Goal: Task Accomplishment & Management: Use online tool/utility

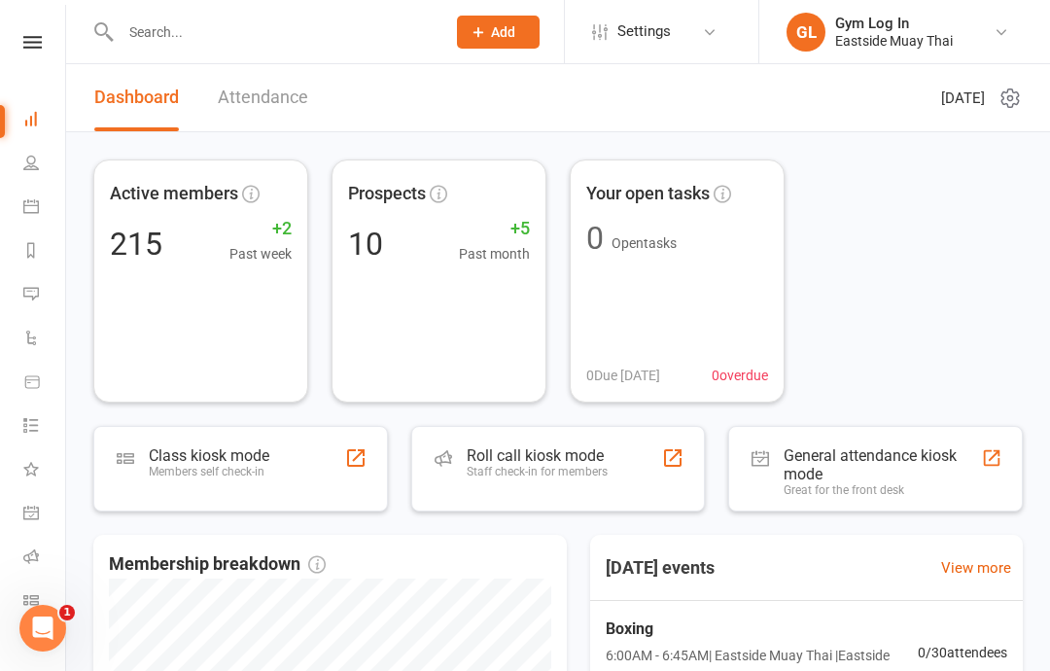
click at [44, 201] on link "Calendar" at bounding box center [45, 209] width 44 height 44
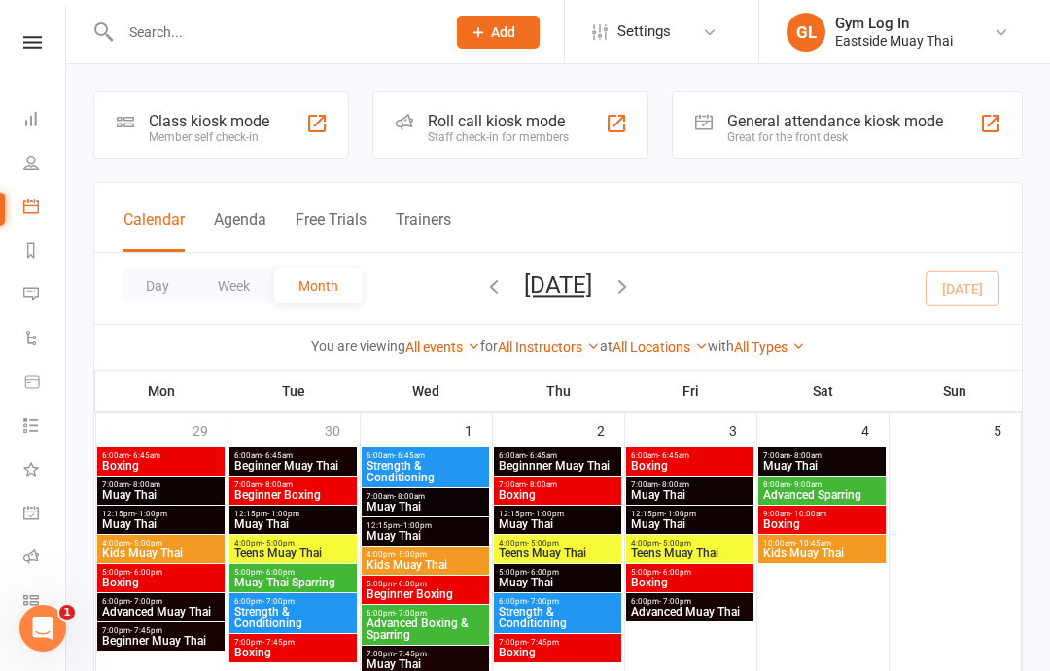
click at [35, 163] on icon at bounding box center [31, 163] width 16 height 16
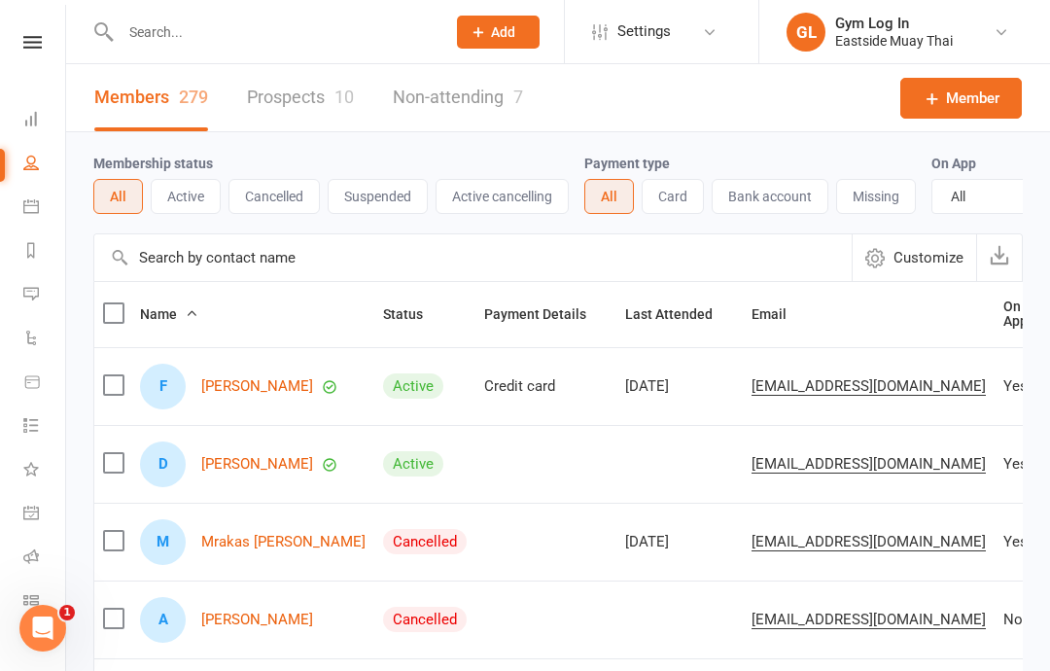
click at [48, 123] on link "Dashboard" at bounding box center [45, 121] width 44 height 44
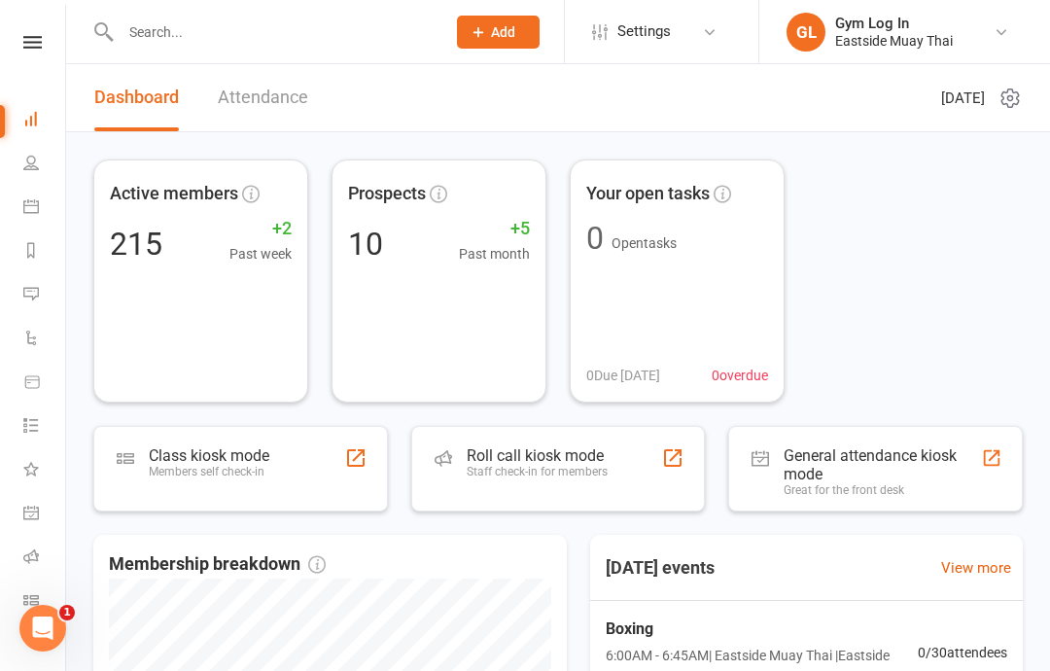
click at [42, 45] on link at bounding box center [32, 42] width 69 height 13
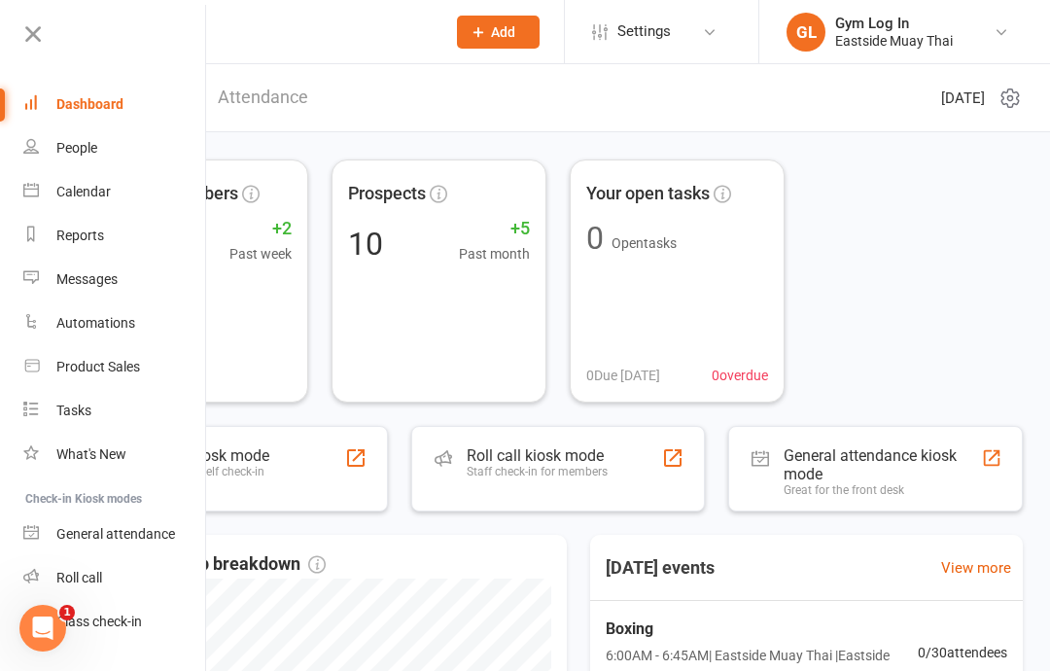
click at [92, 143] on div "People" at bounding box center [76, 148] width 41 height 16
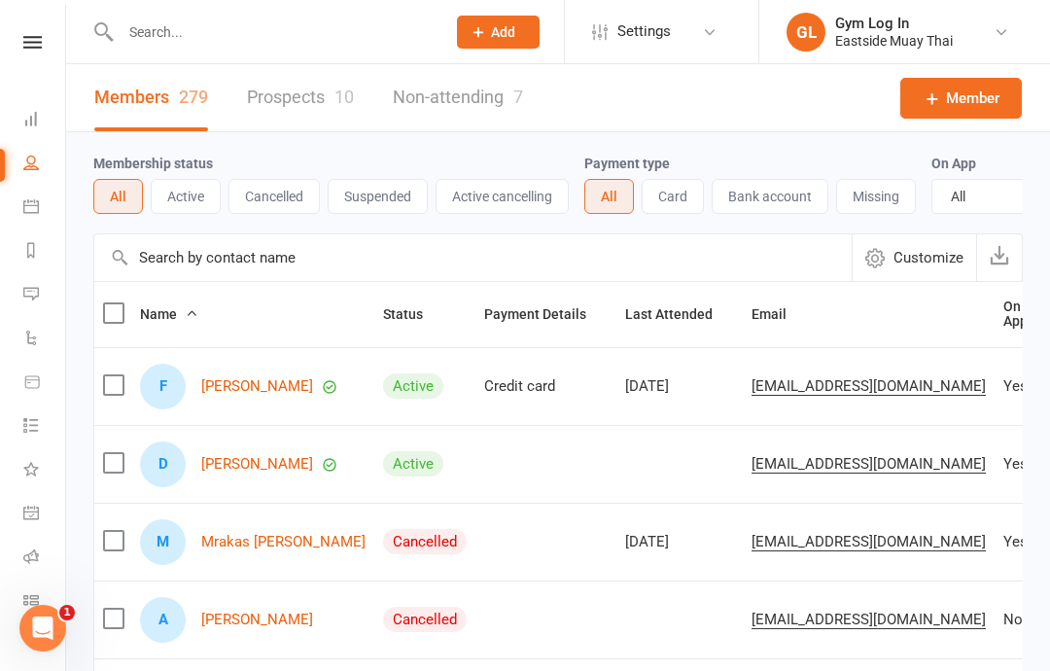
click at [34, 204] on icon at bounding box center [31, 206] width 16 height 16
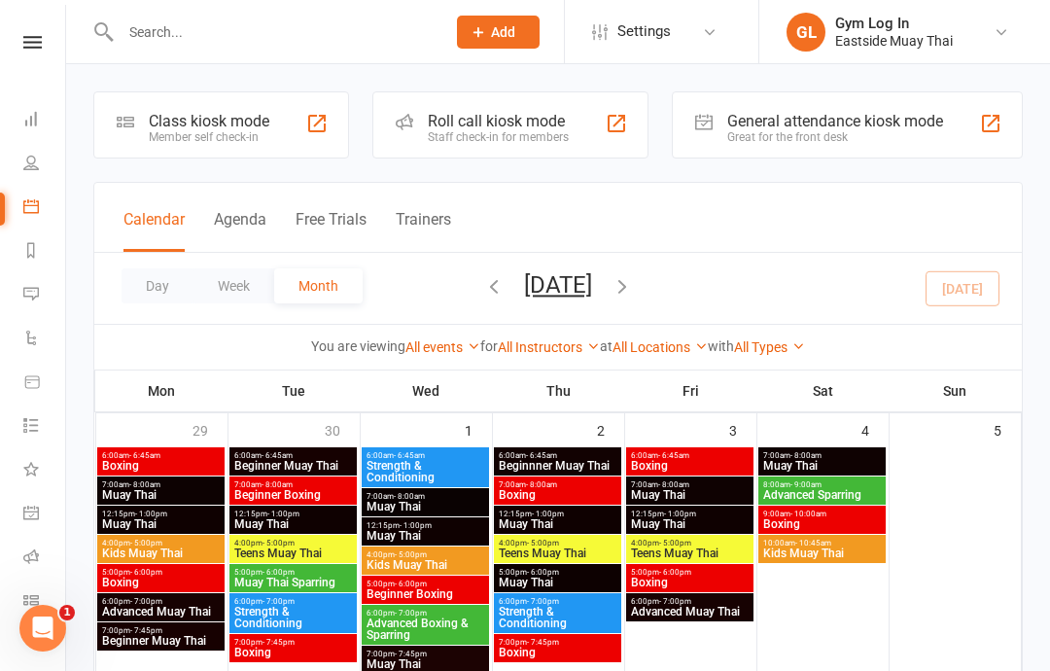
click at [35, 238] on link "Reports" at bounding box center [45, 252] width 44 height 44
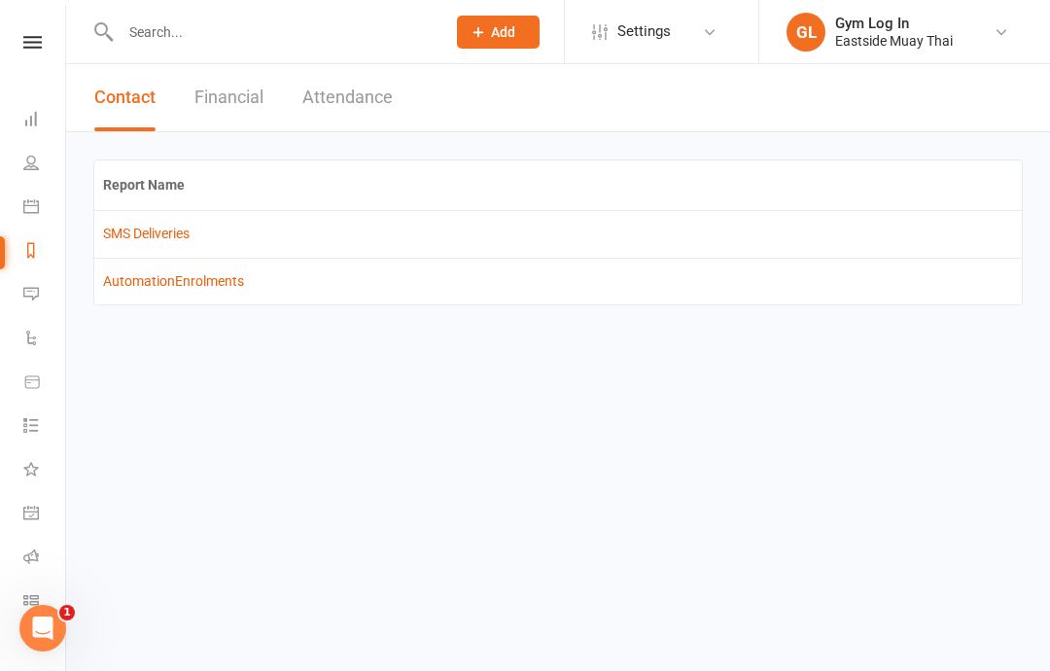
click at [39, 124] on link "Dashboard" at bounding box center [45, 121] width 44 height 44
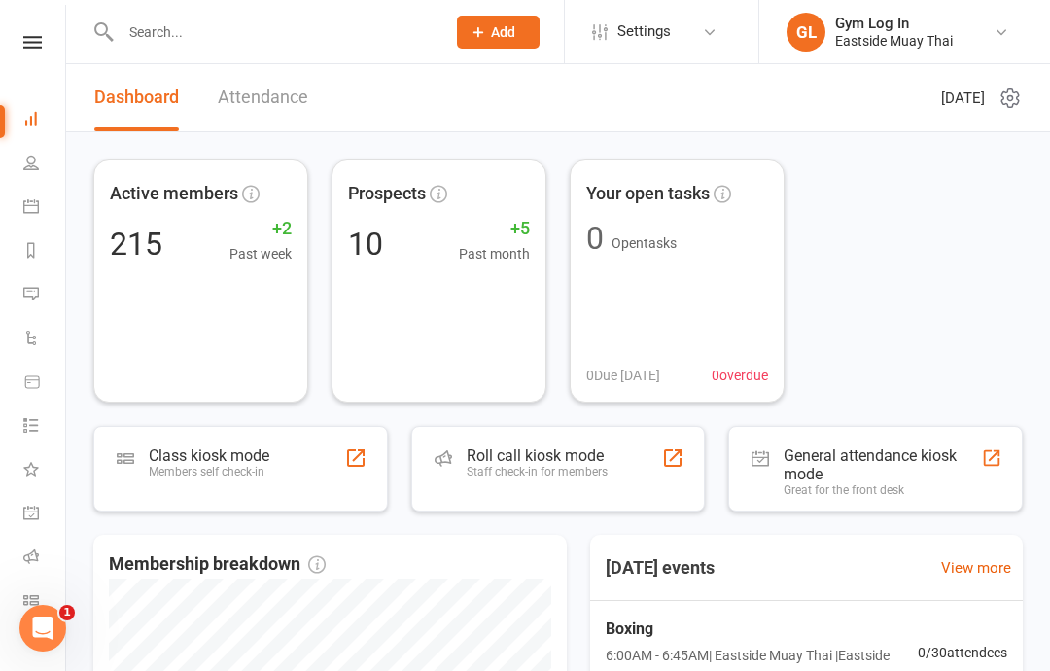
click at [169, 20] on input "text" at bounding box center [273, 31] width 317 height 27
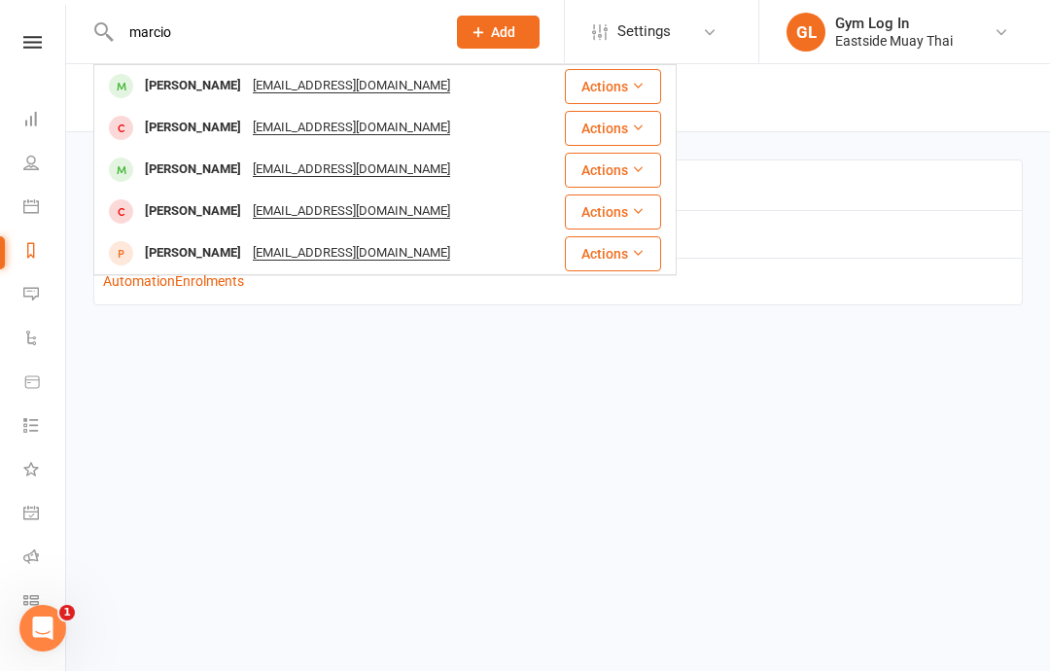
type input "marcio"
click at [40, 45] on icon at bounding box center [32, 42] width 18 height 13
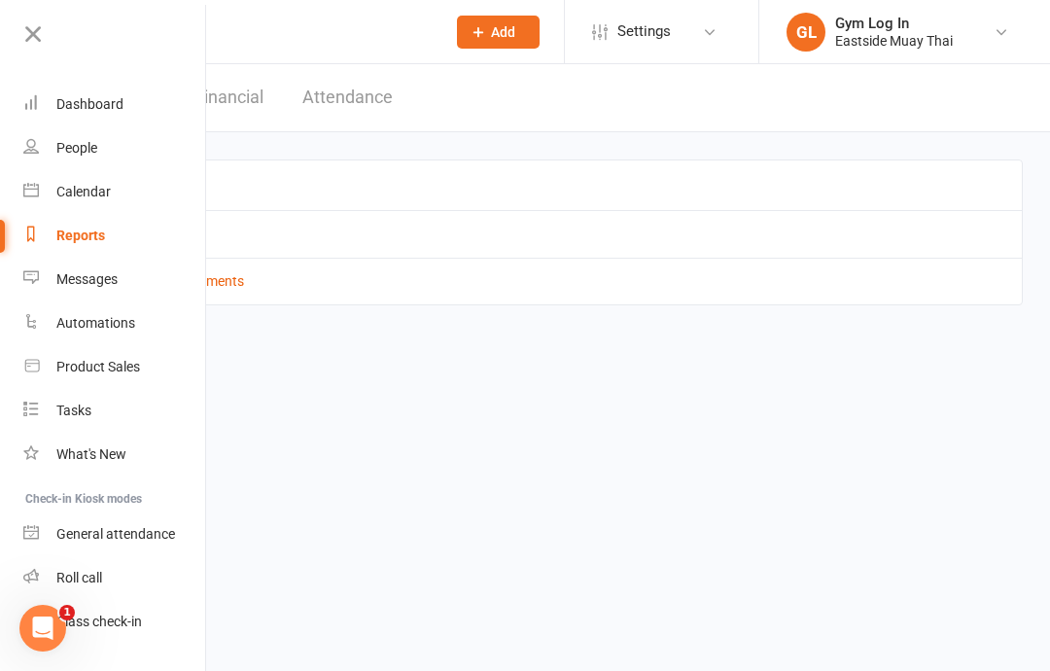
click at [44, 100] on link "Dashboard" at bounding box center [115, 105] width 184 height 44
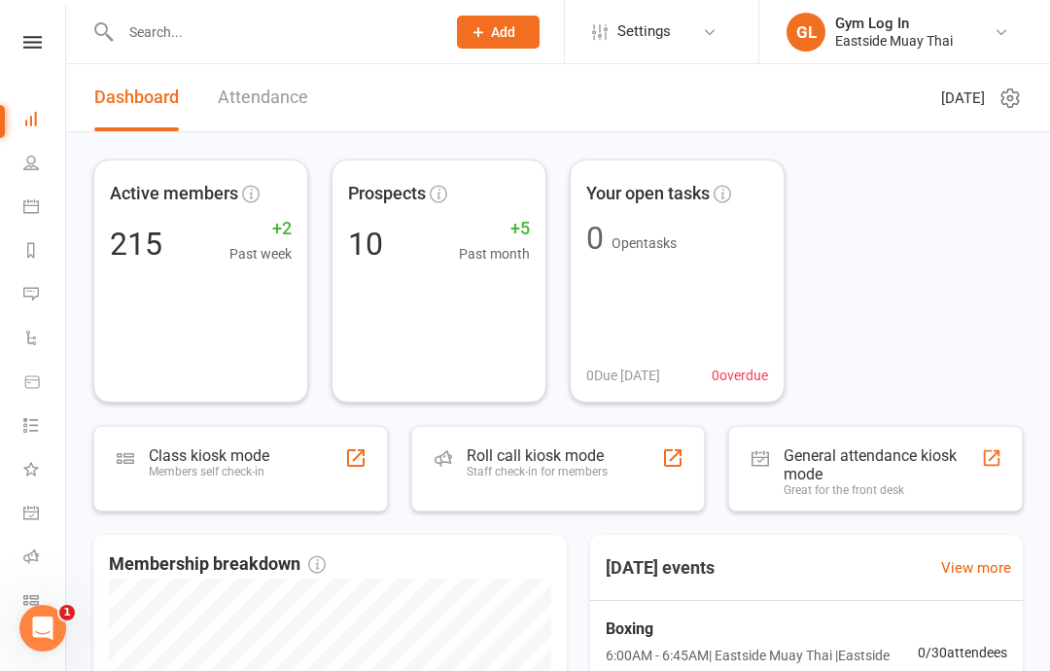
click at [29, 164] on icon at bounding box center [31, 163] width 16 height 16
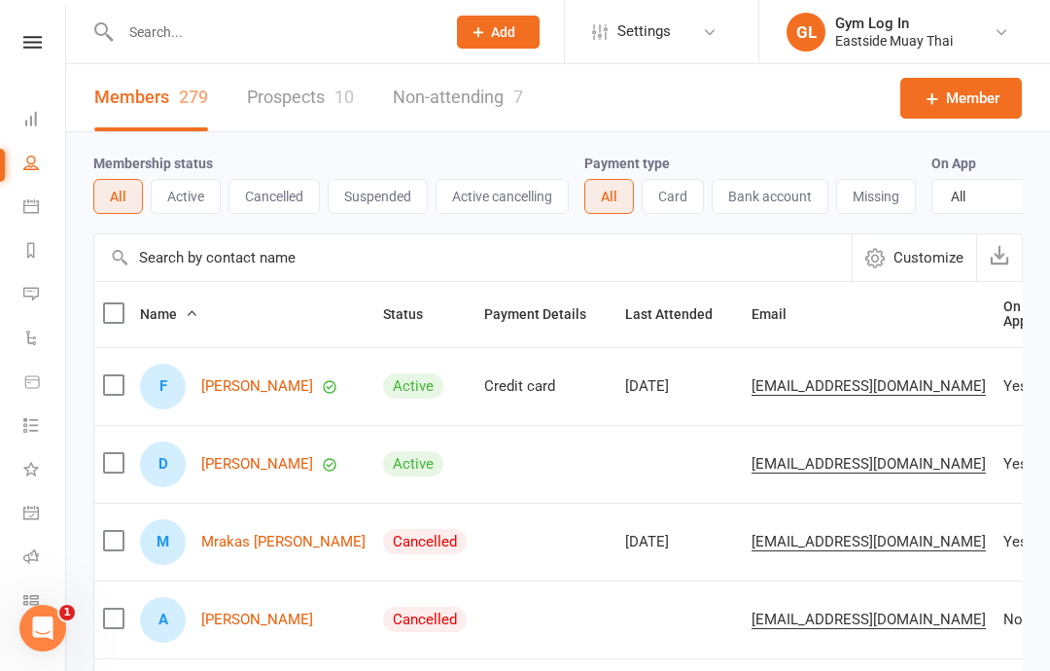
click at [31, 198] on icon at bounding box center [31, 206] width 16 height 16
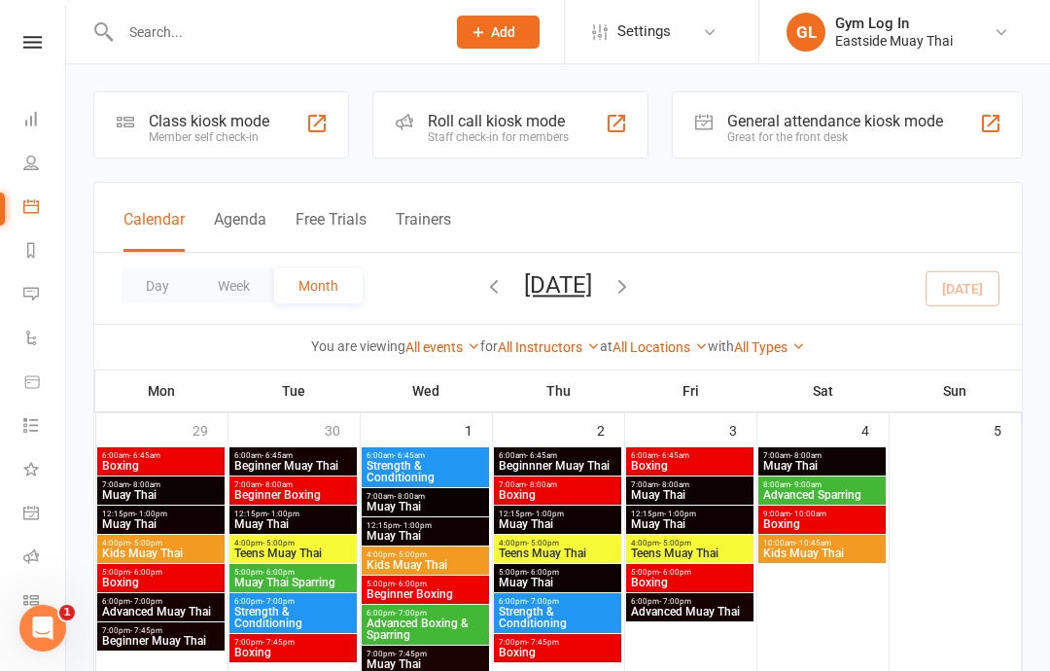
click at [163, 449] on div "6:00am - 6:45am Boxing" at bounding box center [160, 461] width 127 height 28
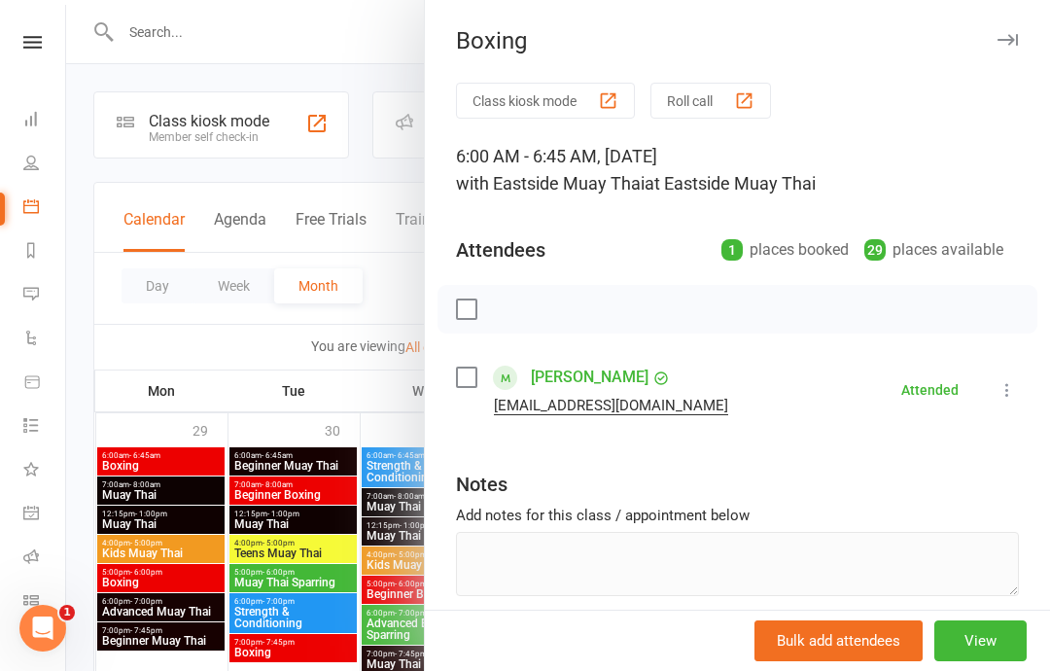
click at [1008, 37] on icon "button" at bounding box center [1007, 40] width 20 height 12
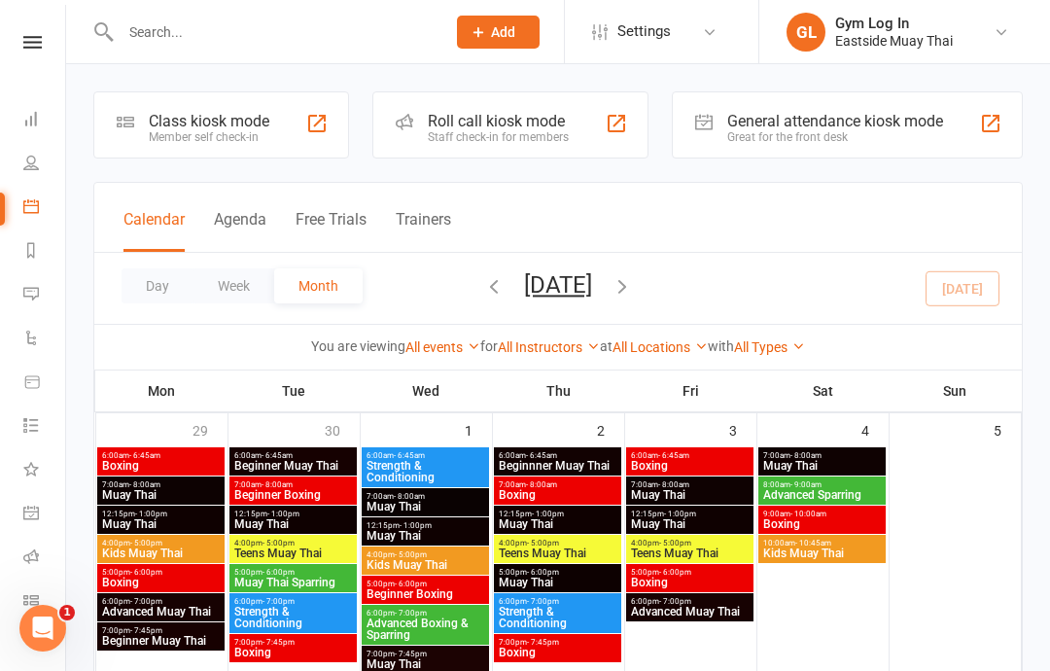
click at [31, 124] on icon at bounding box center [31, 119] width 16 height 16
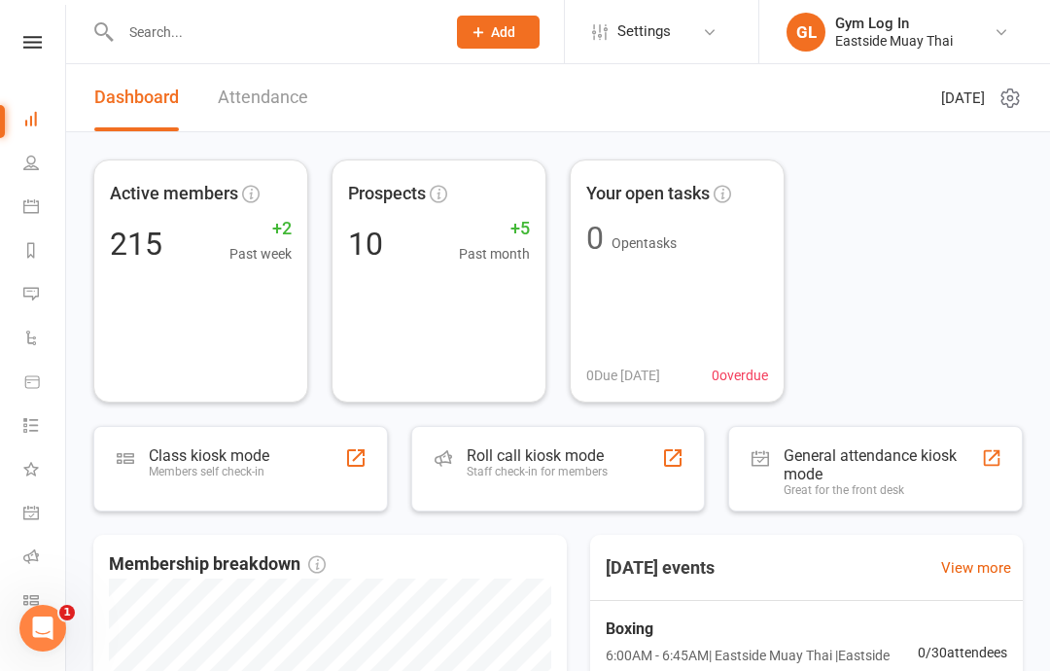
click at [30, 184] on link "People" at bounding box center [45, 165] width 44 height 44
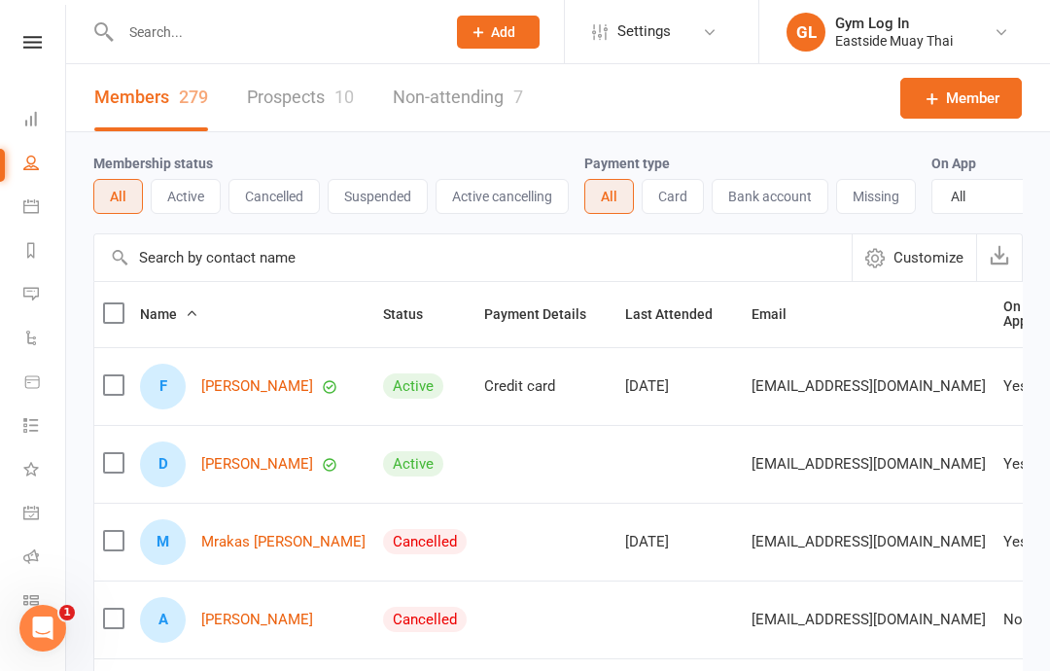
click at [5, 215] on li "Calendar" at bounding box center [32, 209] width 65 height 44
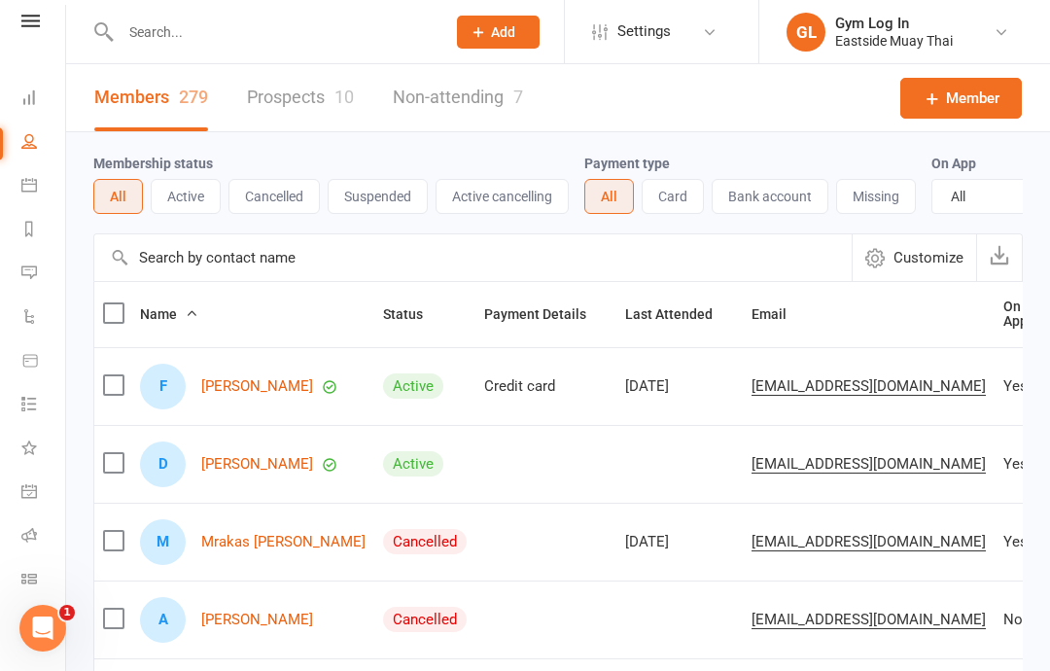
scroll to position [23, 2]
click at [13, 167] on li "Calendar" at bounding box center [30, 185] width 65 height 44
click at [30, 179] on icon at bounding box center [29, 183] width 16 height 16
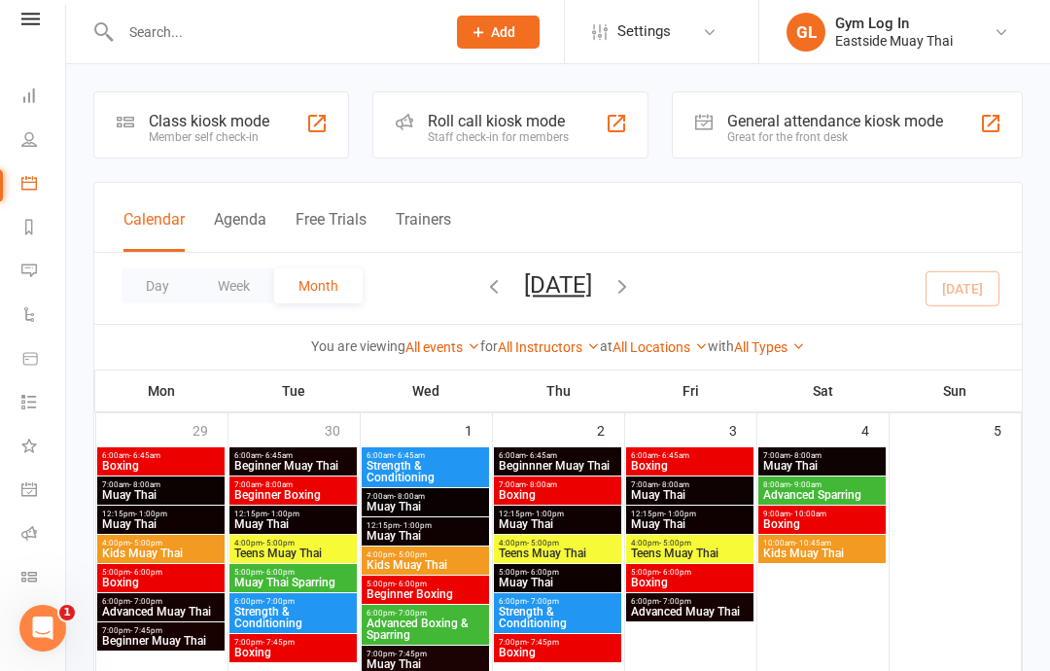
click at [130, 129] on icon at bounding box center [125, 121] width 17 height 17
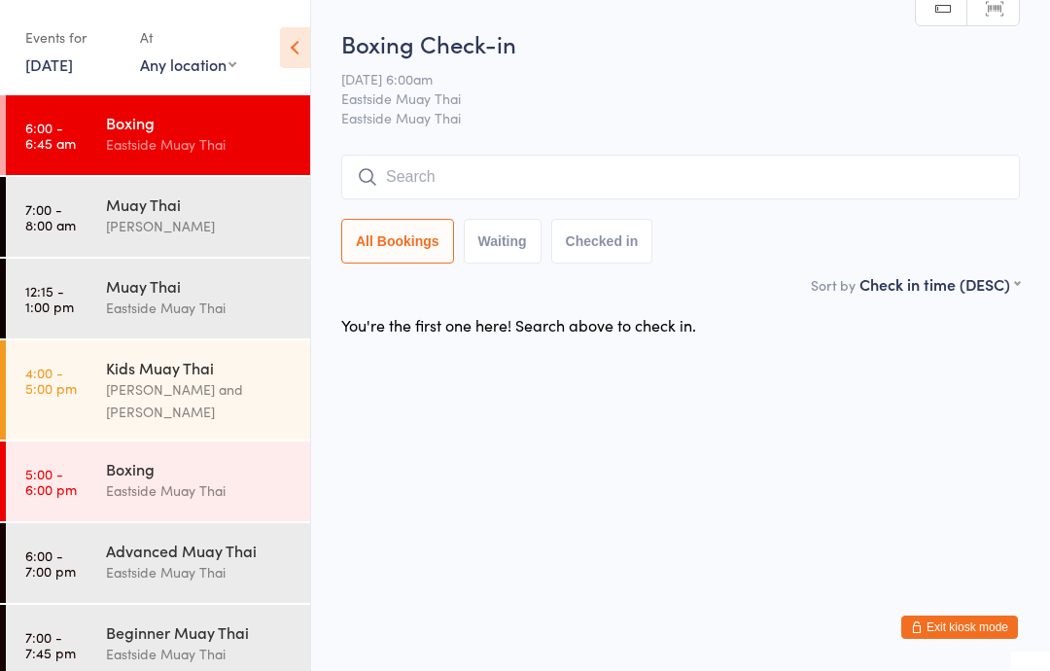
click at [465, 162] on input "search" at bounding box center [680, 177] width 679 height 45
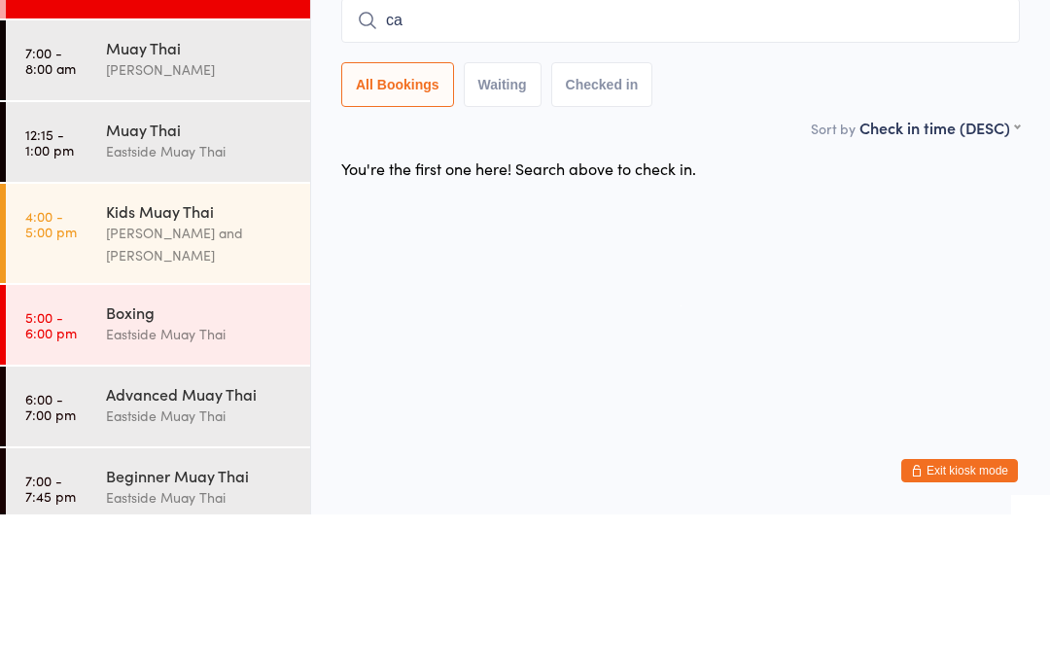
type input "c"
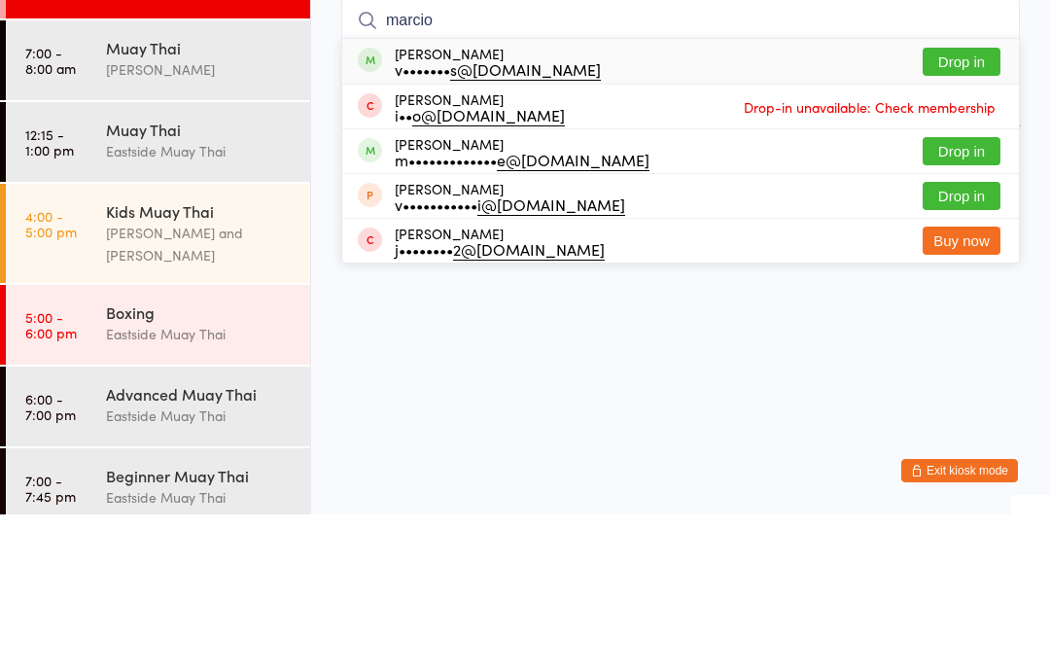
type input "marcio"
click at [433, 202] on div "Marcio Osses v••••••• s@gmail.com" at bounding box center [498, 217] width 206 height 31
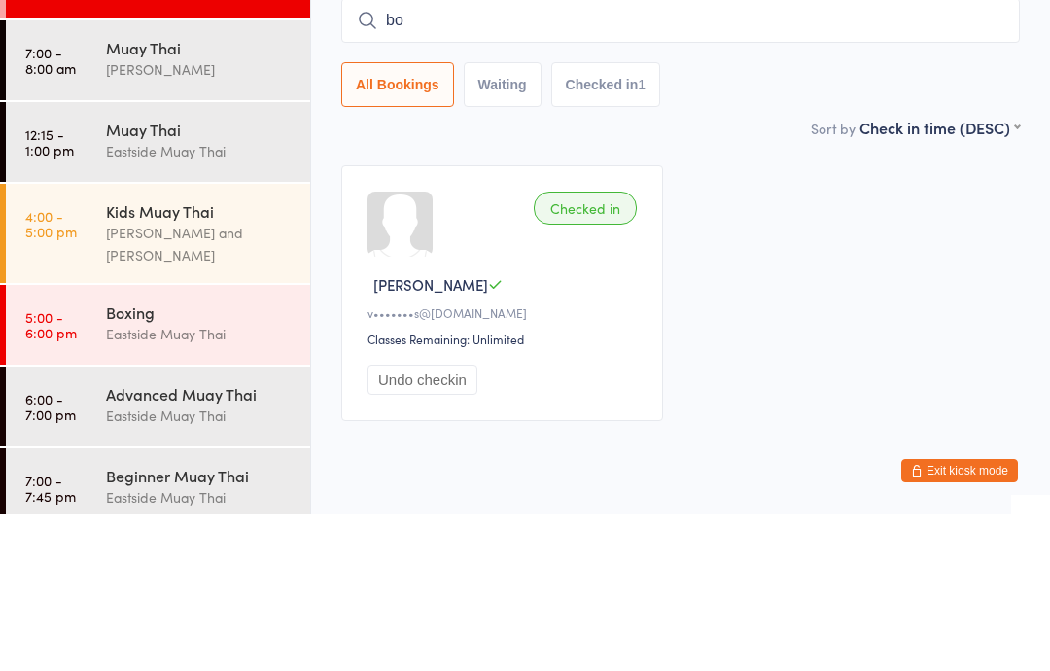
type input "b"
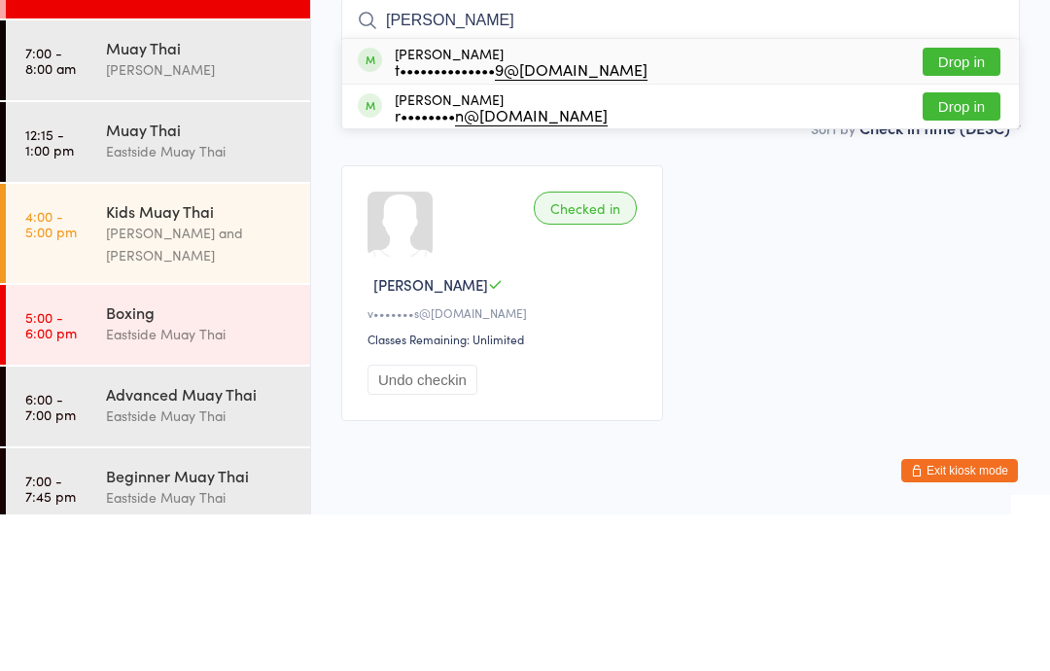
type input "thomas"
click at [961, 204] on button "Drop in" at bounding box center [962, 218] width 78 height 28
